Goal: Information Seeking & Learning: Learn about a topic

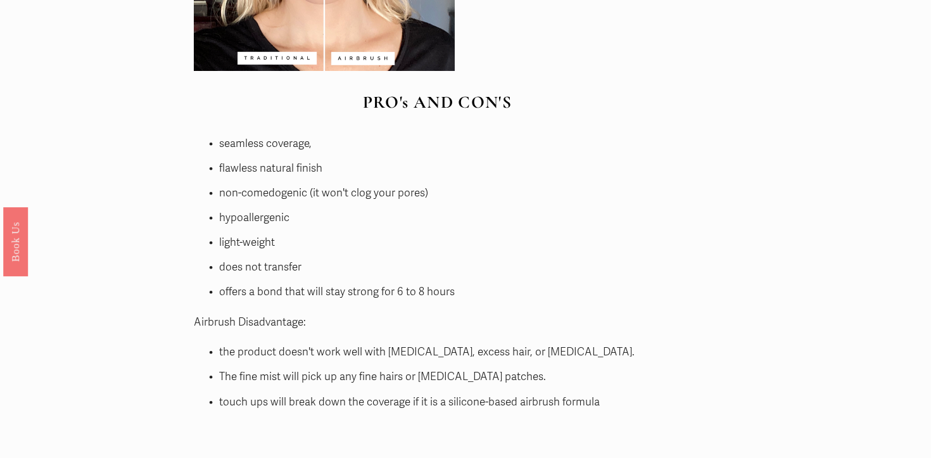
scroll to position [3053, 0]
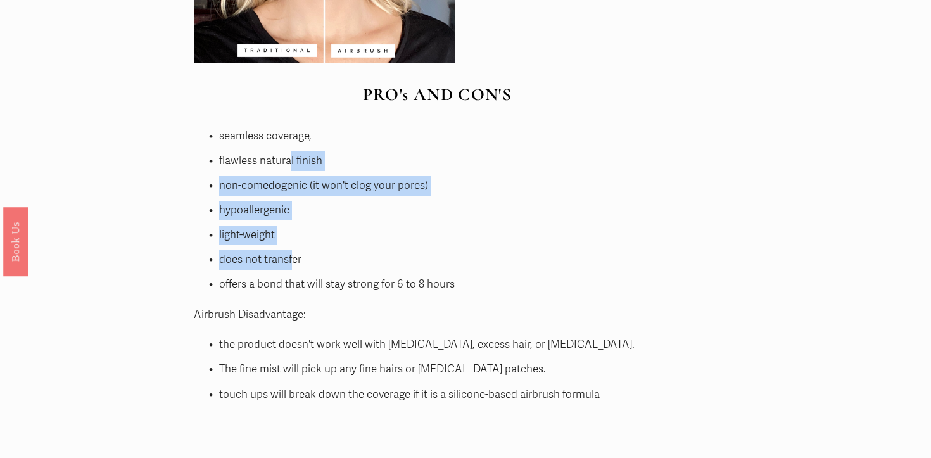
drag, startPoint x: 292, startPoint y: 159, endPoint x: 293, endPoint y: 258, distance: 98.8
click at [292, 257] on ul "seamless coverage, flawless natural finish non-comedogenic (it won't clog your …" at bounding box center [437, 211] width 487 height 168
click at [293, 258] on p "does not transfer" at bounding box center [450, 260] width 462 height 20
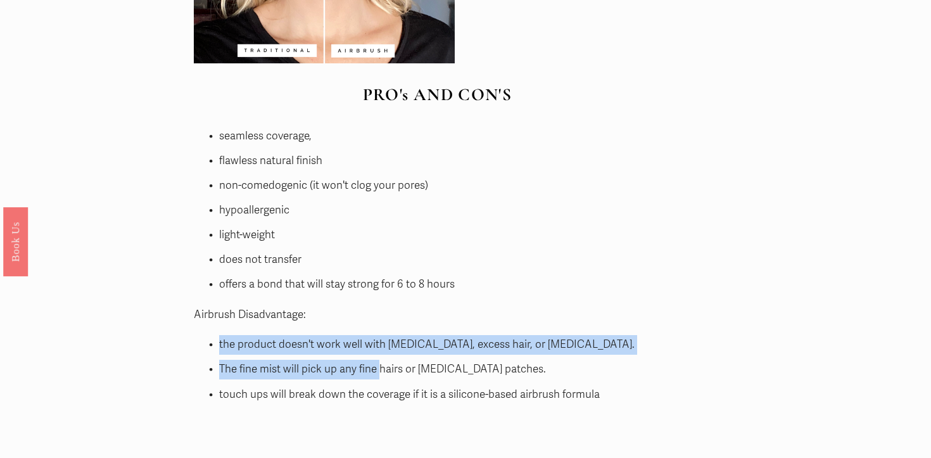
drag, startPoint x: 280, startPoint y: 333, endPoint x: 422, endPoint y: 382, distance: 150.8
click at [422, 382] on div "PRO's AND CON'S Airbrush Benefits: seamless coverage, flawless natural finish n…" at bounding box center [437, 245] width 487 height 320
click at [422, 382] on ul "the product doesn't work well with [MEDICAL_DATA], excess hair, or [MEDICAL_DAT…" at bounding box center [437, 369] width 487 height 69
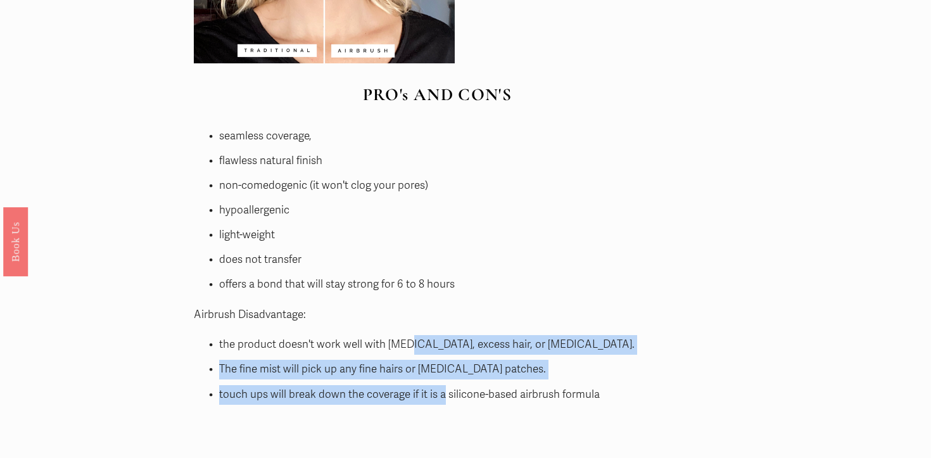
drag, startPoint x: 445, startPoint y: 398, endPoint x: 409, endPoint y: 346, distance: 63.2
click at [409, 346] on ul "the product doesn't work well with [MEDICAL_DATA], excess hair, or [MEDICAL_DAT…" at bounding box center [437, 369] width 487 height 69
click at [409, 346] on p "the product doesn't work well with [MEDICAL_DATA], excess hair, or [MEDICAL_DAT…" at bounding box center [450, 345] width 462 height 20
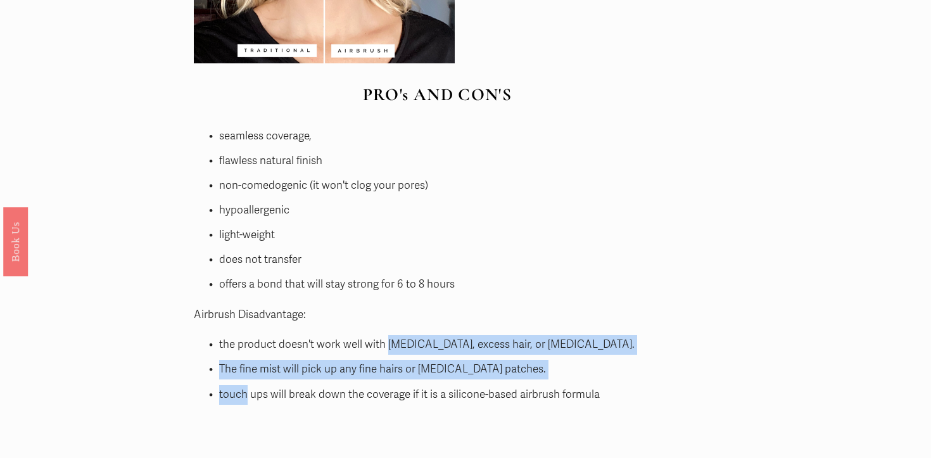
drag, startPoint x: 409, startPoint y: 346, endPoint x: 412, endPoint y: 389, distance: 43.1
click at [412, 389] on ul "the product doesn't work well with [MEDICAL_DATA], excess hair, or [MEDICAL_DAT…" at bounding box center [437, 369] width 487 height 69
click at [412, 389] on p "touch ups will break down the coverage if it is a silicone-based airbrush formu…" at bounding box center [450, 395] width 462 height 20
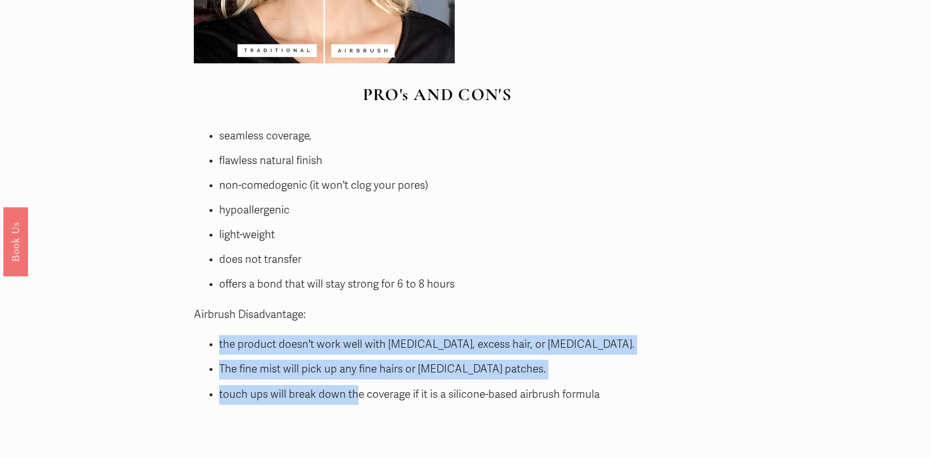
drag, startPoint x: 355, startPoint y: 325, endPoint x: 355, endPoint y: 404, distance: 78.5
click at [355, 404] on div "PRO's AND CON'S Airbrush Benefits: seamless coverage, flawless natural finish n…" at bounding box center [437, 245] width 487 height 320
click at [355, 404] on p "touch ups will break down the coverage if it is a silicone-based airbrush formu…" at bounding box center [450, 395] width 462 height 20
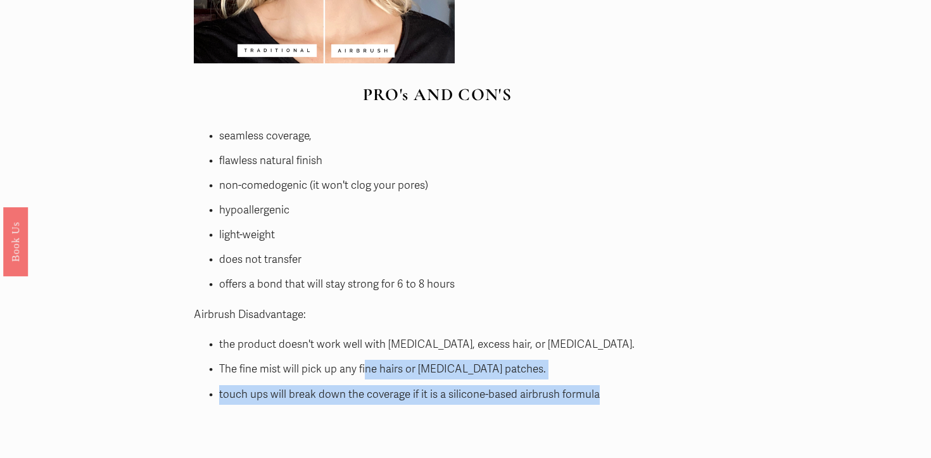
drag, startPoint x: 364, startPoint y: 405, endPoint x: 364, endPoint y: 348, distance: 57.0
click at [364, 349] on div "PRO's AND CON'S Airbrush Benefits: seamless coverage, flawless natural finish n…" at bounding box center [437, 247] width 508 height 346
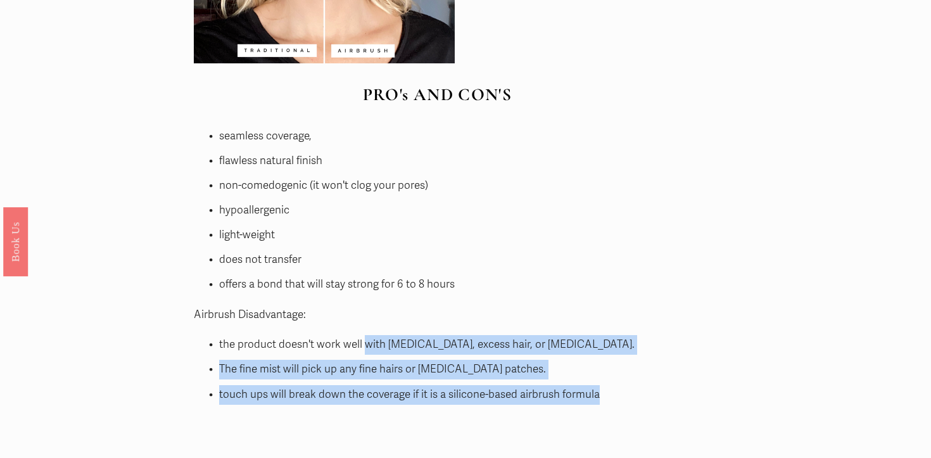
click at [364, 348] on p "the product doesn't work well with [MEDICAL_DATA], excess hair, or [MEDICAL_DAT…" at bounding box center [450, 345] width 462 height 20
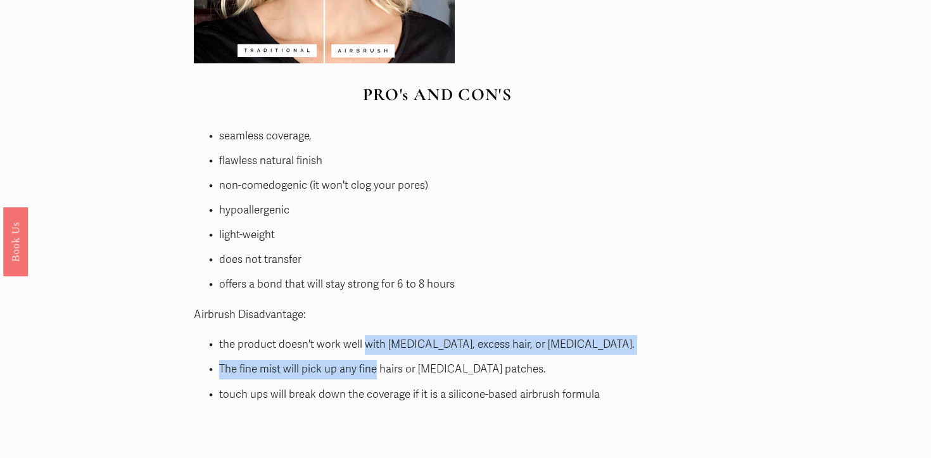
drag, startPoint x: 364, startPoint y: 348, endPoint x: 364, endPoint y: 395, distance: 46.8
click at [364, 394] on ul "the product doesn't work well with [MEDICAL_DATA], excess hair, or [MEDICAL_DAT…" at bounding box center [437, 369] width 487 height 69
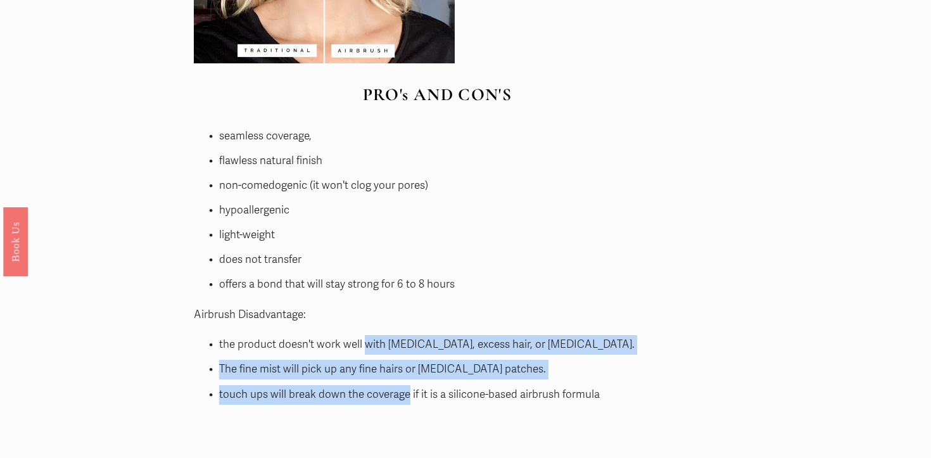
click at [364, 395] on p "touch ups will break down the coverage if it is a silicone-based airbrush formu…" at bounding box center [450, 395] width 462 height 20
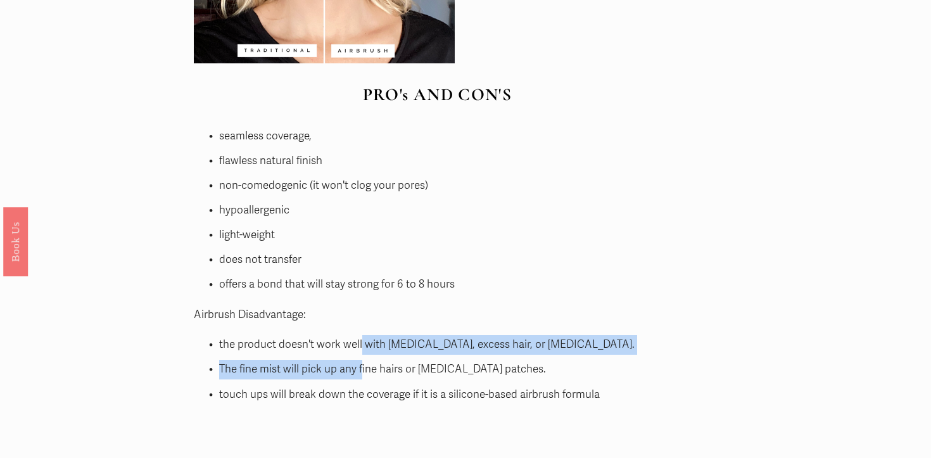
drag, startPoint x: 362, startPoint y: 354, endPoint x: 362, endPoint y: 336, distance: 17.7
click at [362, 338] on ul "the product doesn't work well with [MEDICAL_DATA], excess hair, or [MEDICAL_DAT…" at bounding box center [437, 369] width 487 height 69
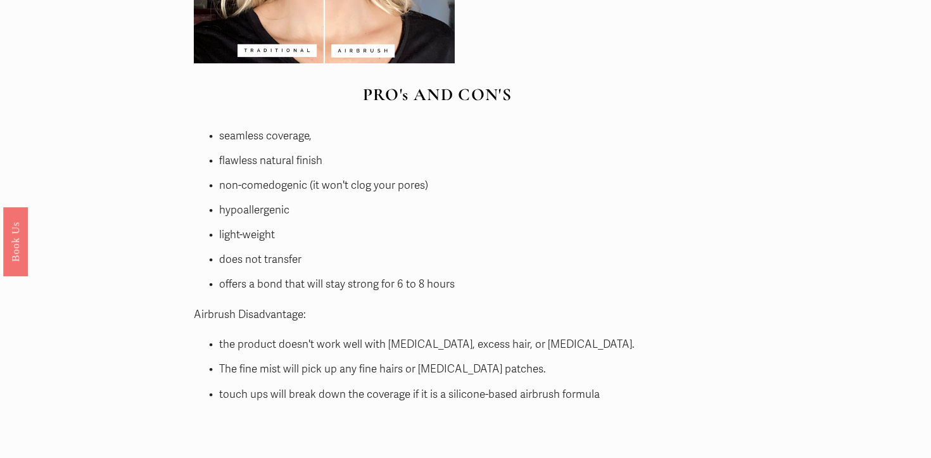
drag, startPoint x: 362, startPoint y: 336, endPoint x: 362, endPoint y: 404, distance: 67.7
click at [362, 404] on ul "the product doesn't work well with [MEDICAL_DATA], excess hair, or [MEDICAL_DAT…" at bounding box center [437, 369] width 487 height 69
click at [362, 404] on p "touch ups will break down the coverage if it is a silicone-based airbrush formu…" at bounding box center [450, 395] width 462 height 20
